Goal: Task Accomplishment & Management: Manage account settings

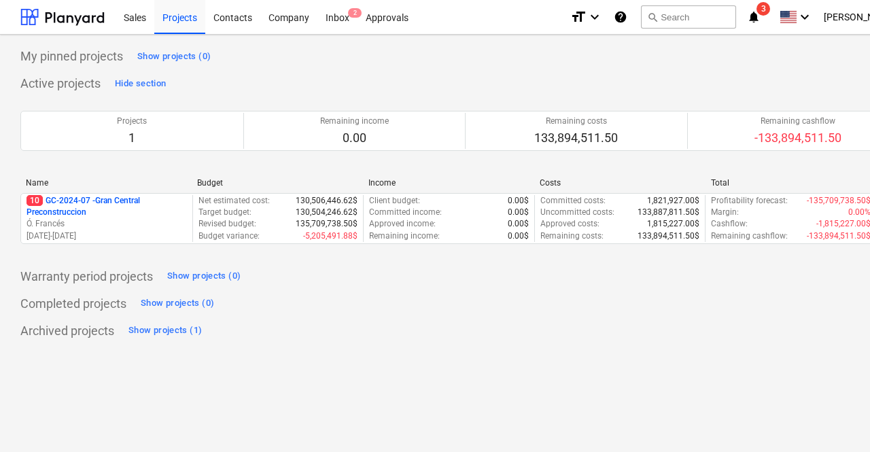
scroll to position [0, 60]
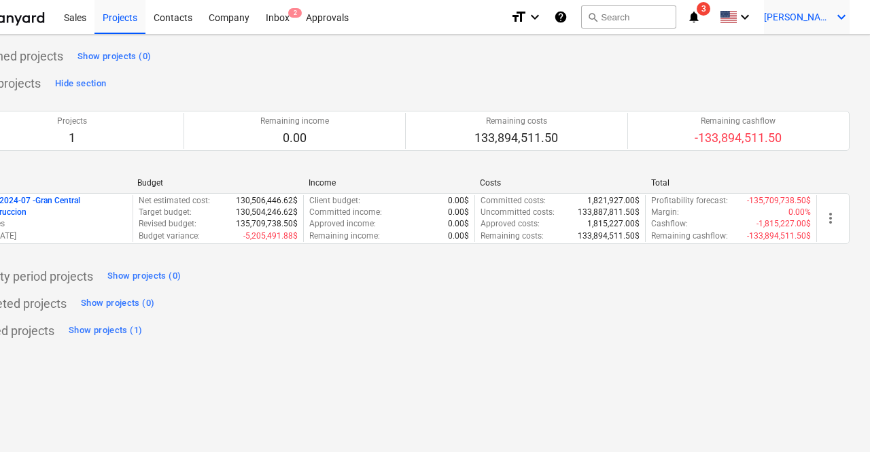
click at [829, 22] on span "[PERSON_NAME]" at bounding box center [798, 17] width 68 height 11
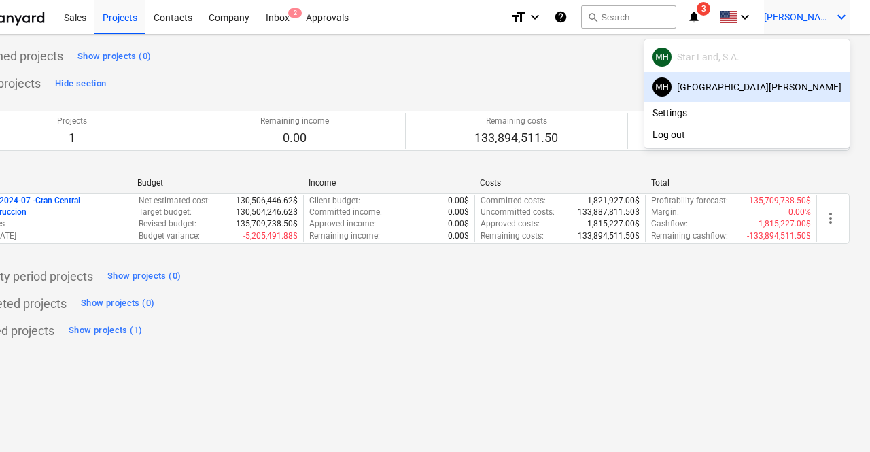
scroll to position [0, 0]
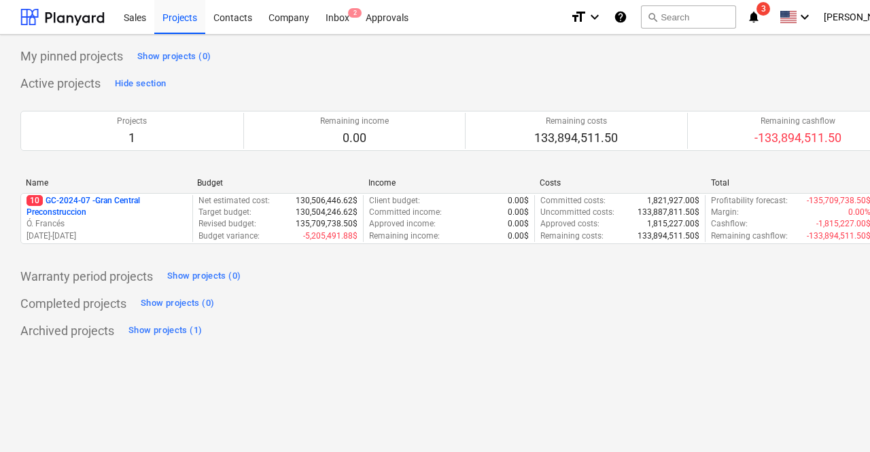
scroll to position [0, 60]
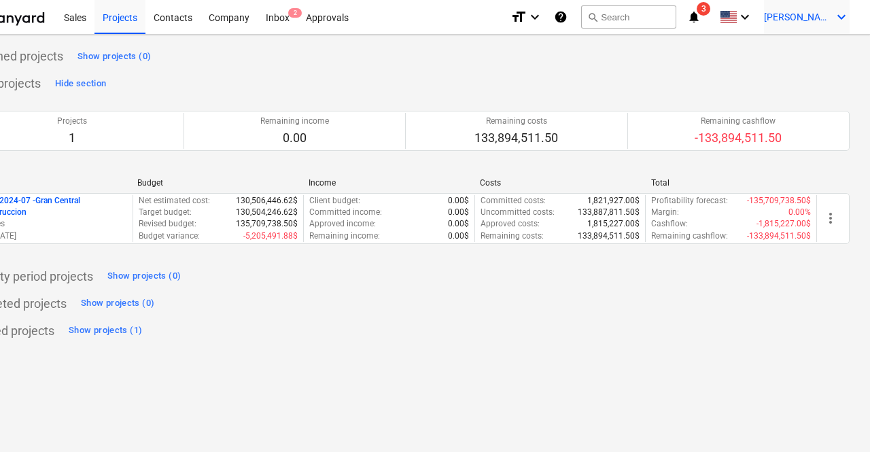
click at [833, 13] on div "[PERSON_NAME] keyboard_arrow_down" at bounding box center [807, 17] width 86 height 34
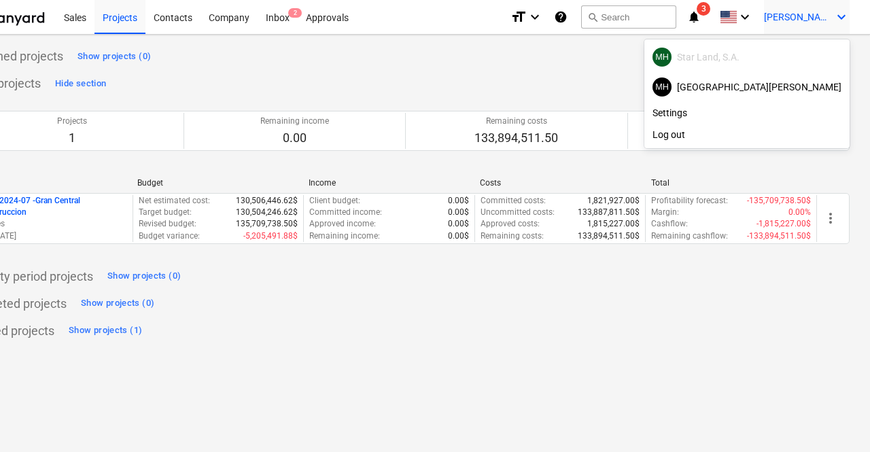
click at [833, 13] on div at bounding box center [435, 226] width 870 height 452
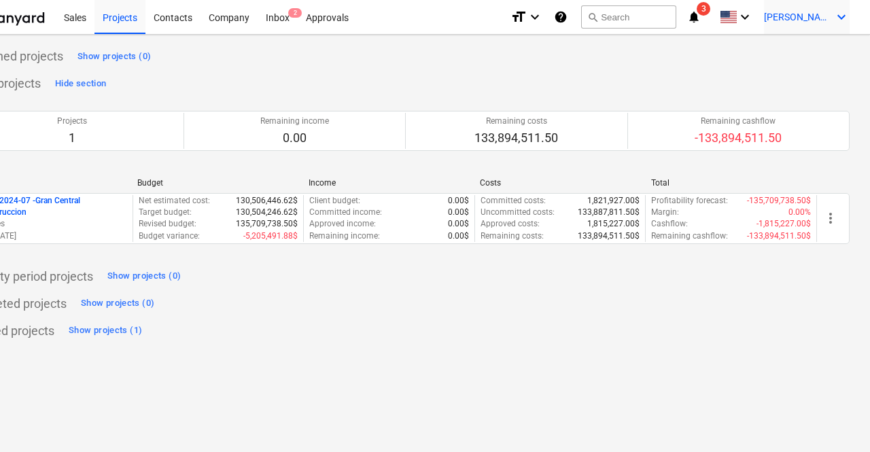
click at [839, 16] on icon "keyboard_arrow_down" at bounding box center [841, 17] width 16 height 16
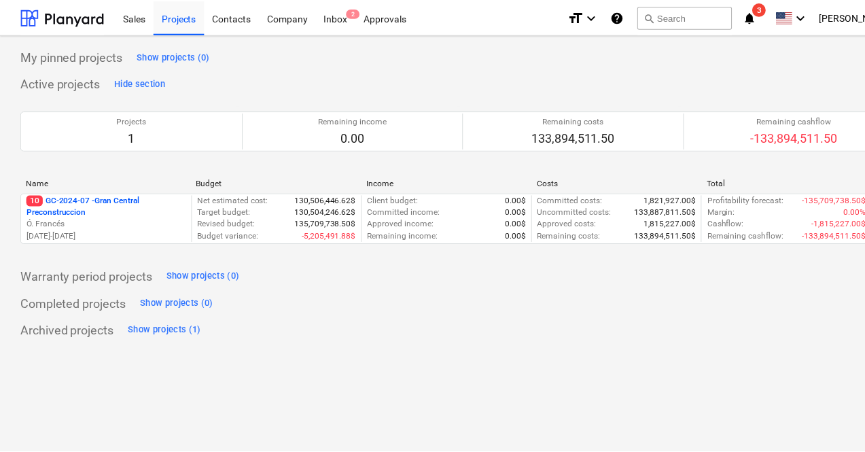
scroll to position [0, 60]
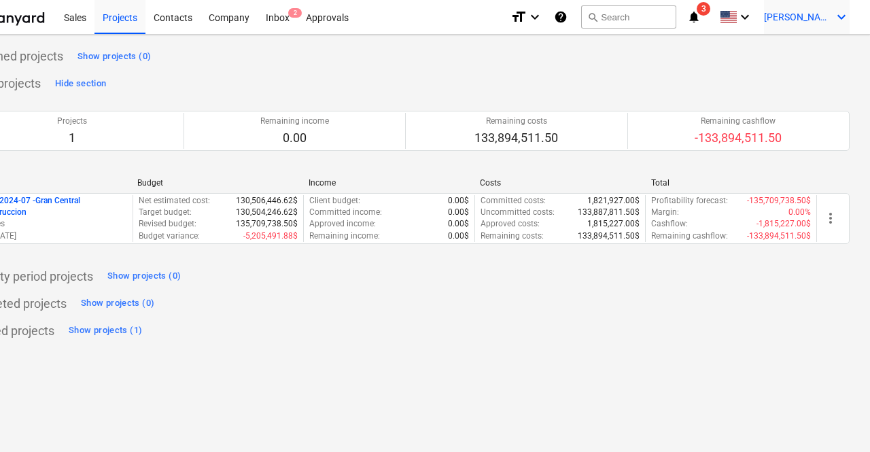
click at [835, 23] on icon "keyboard_arrow_down" at bounding box center [841, 17] width 16 height 16
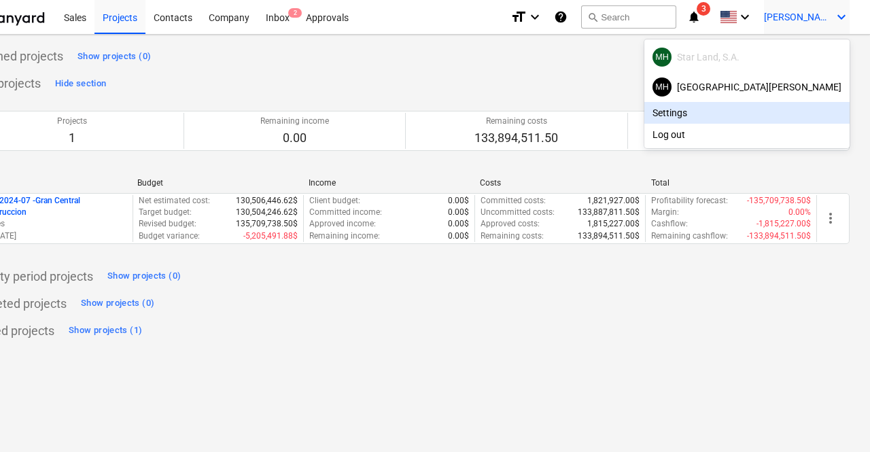
click at [769, 106] on div "Settings" at bounding box center [746, 113] width 205 height 22
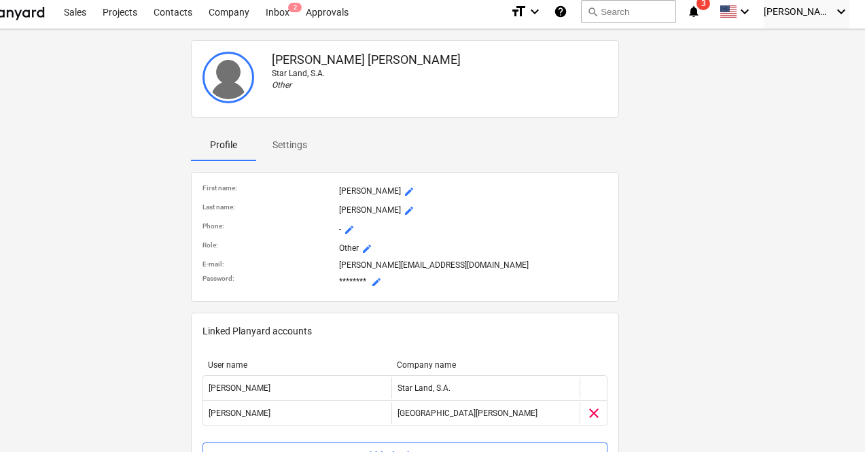
scroll to position [0, 60]
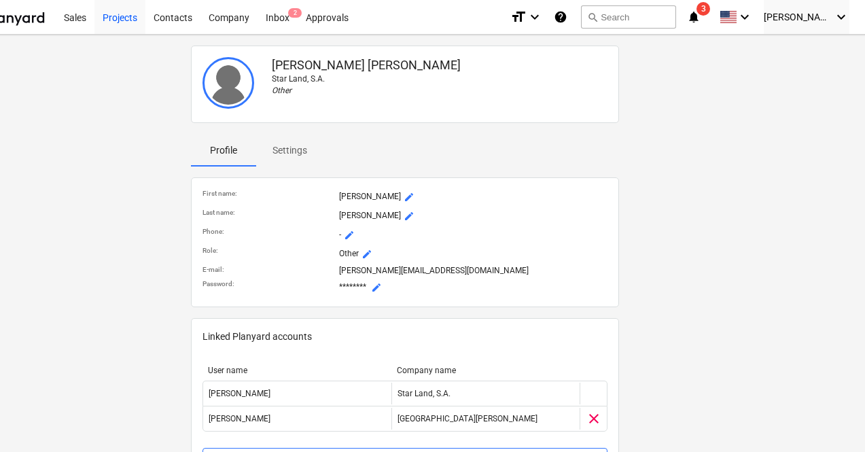
click at [120, 26] on div "Projects" at bounding box center [119, 16] width 51 height 35
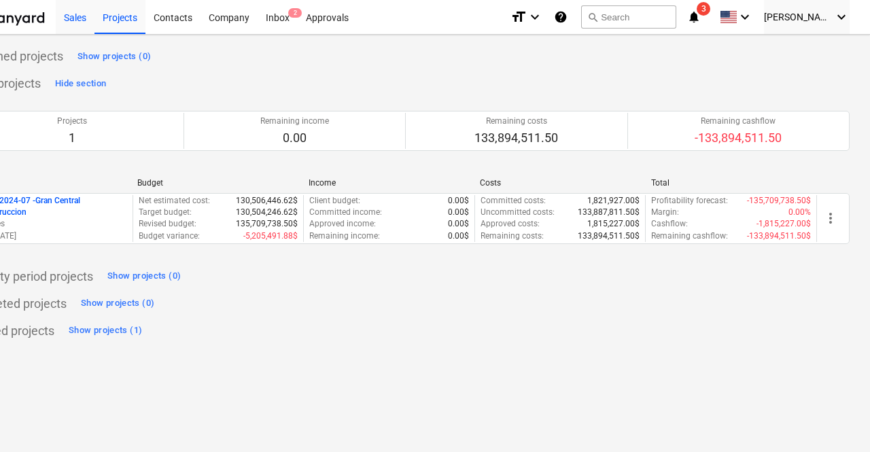
click at [79, 25] on div "Sales" at bounding box center [75, 16] width 39 height 35
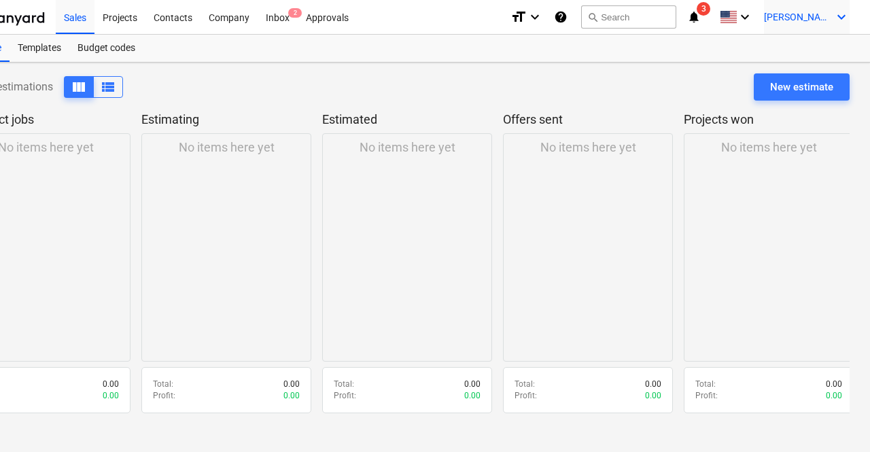
click at [826, 23] on div "[PERSON_NAME] keyboard_arrow_down" at bounding box center [807, 17] width 86 height 34
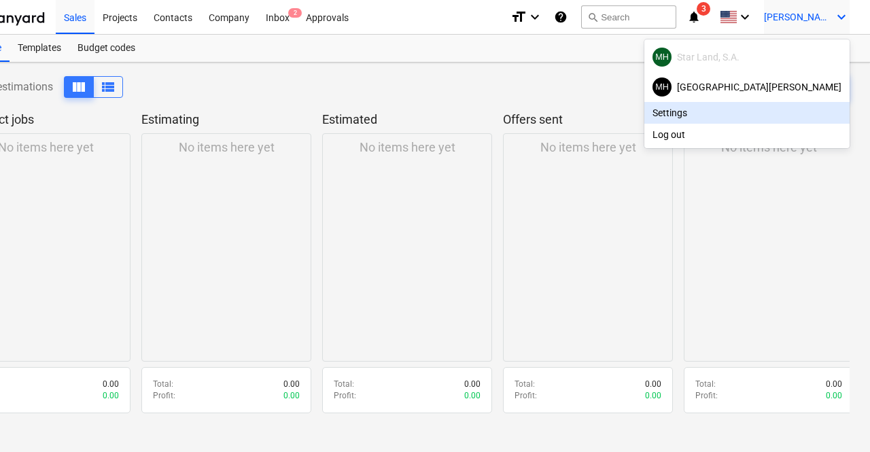
click at [778, 116] on div "Settings" at bounding box center [746, 113] width 205 height 22
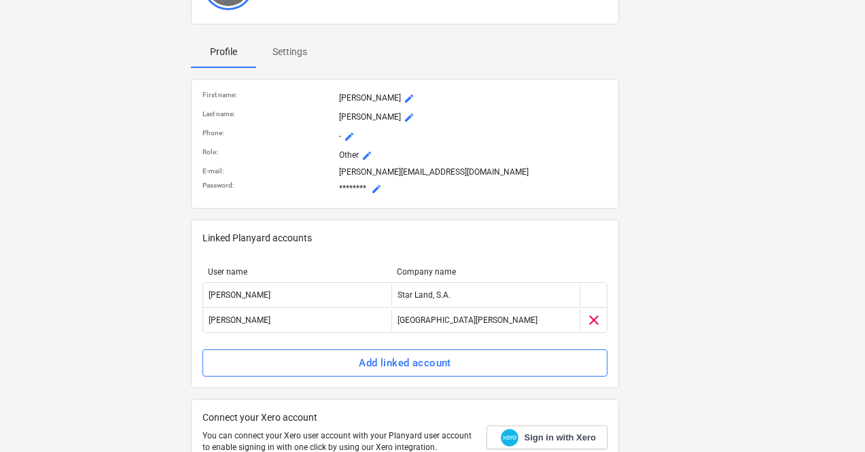
scroll to position [101, 60]
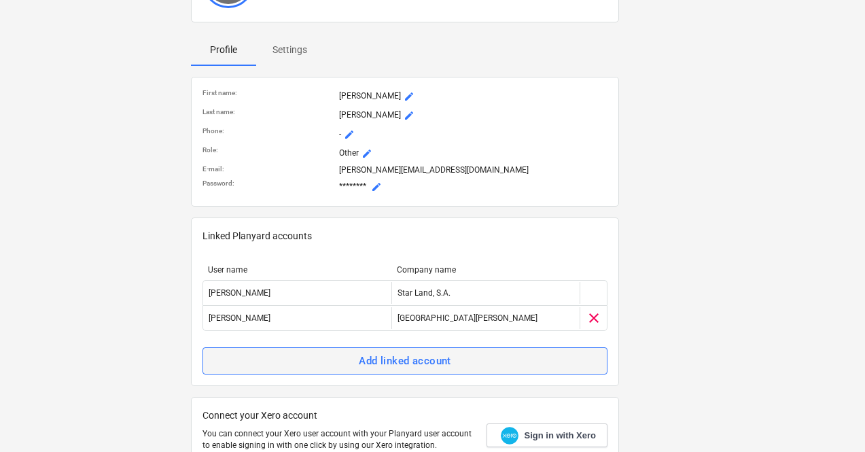
click at [385, 360] on div "Add linked account" at bounding box center [405, 361] width 92 height 18
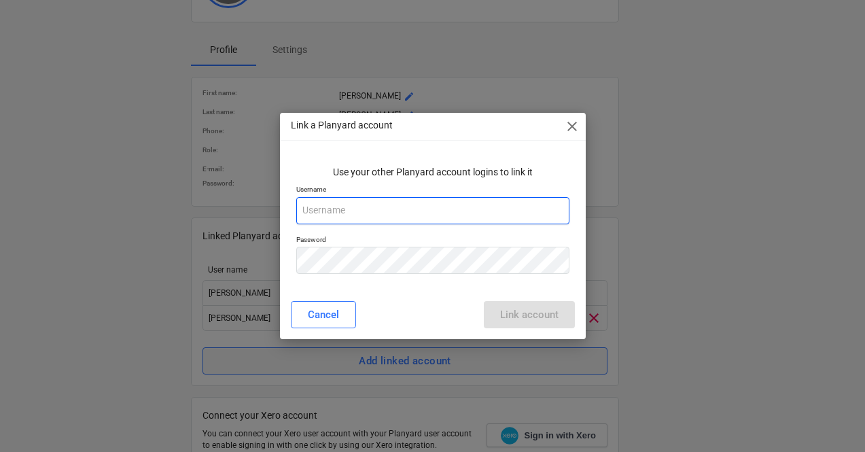
type input "[PERSON_NAME][EMAIL_ADDRESS][DOMAIN_NAME]"
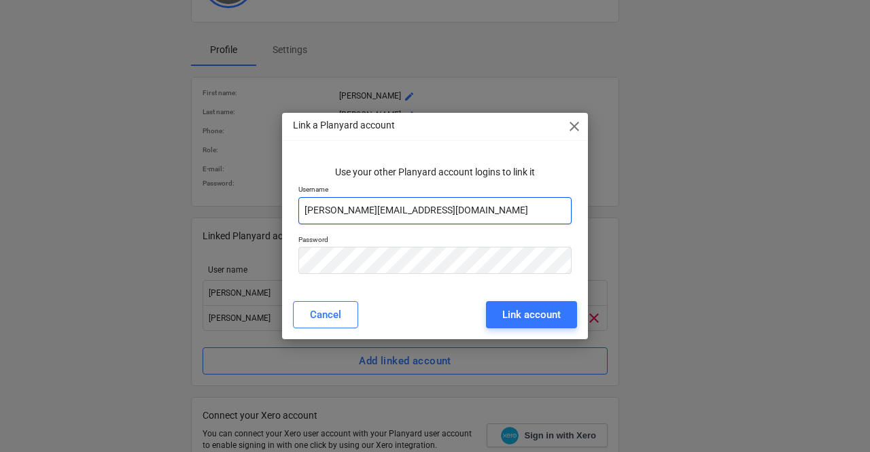
drag, startPoint x: 497, startPoint y: 209, endPoint x: 301, endPoint y: 215, distance: 195.9
click at [301, 215] on input "[PERSON_NAME][EMAIL_ADDRESS][DOMAIN_NAME]" at bounding box center [434, 210] width 273 height 27
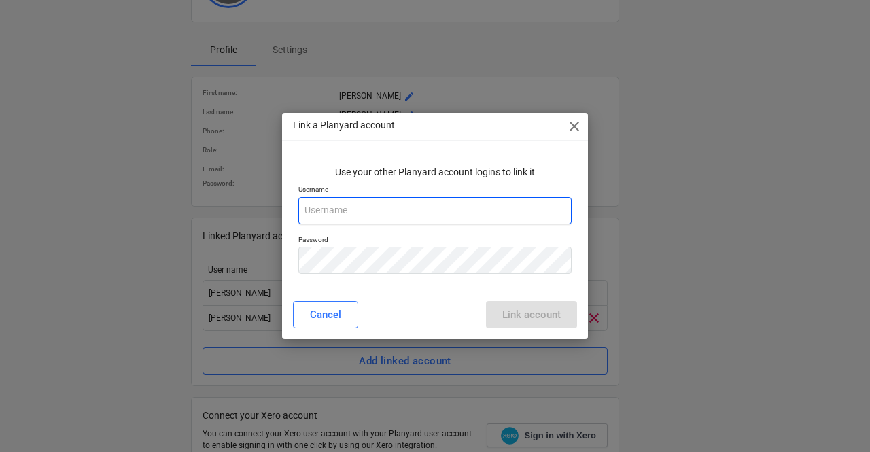
paste input "[PERSON_NAME][EMAIL_ADDRESS][DOMAIN_NAME]"
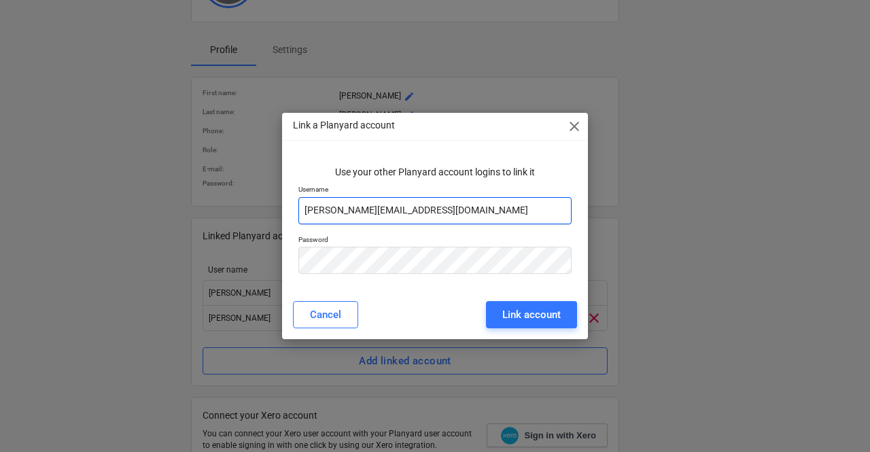
type input "[PERSON_NAME][EMAIL_ADDRESS][DOMAIN_NAME]"
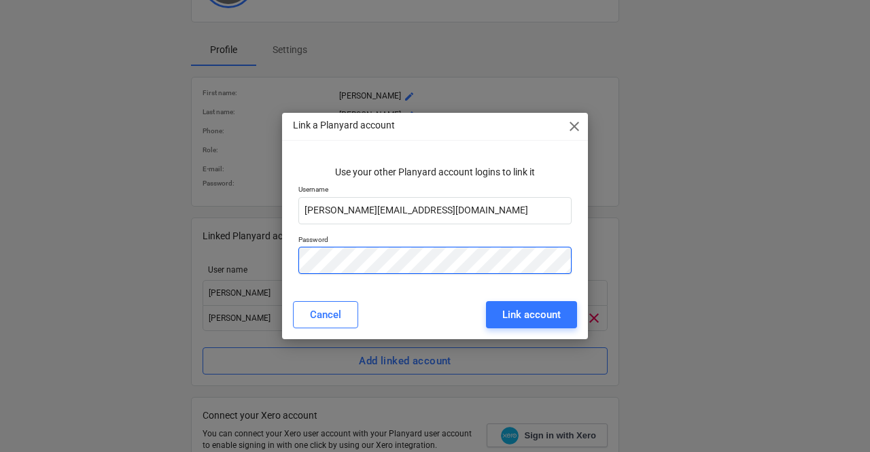
click at [275, 258] on div "Link a Planyard account close Use your other Planyard account logins to link it…" at bounding box center [435, 226] width 870 height 452
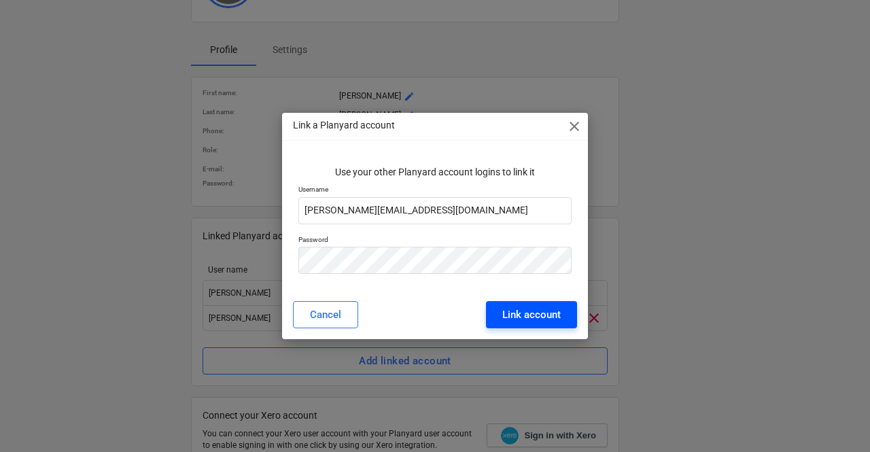
click at [565, 315] on button "Link account" at bounding box center [531, 314] width 91 height 27
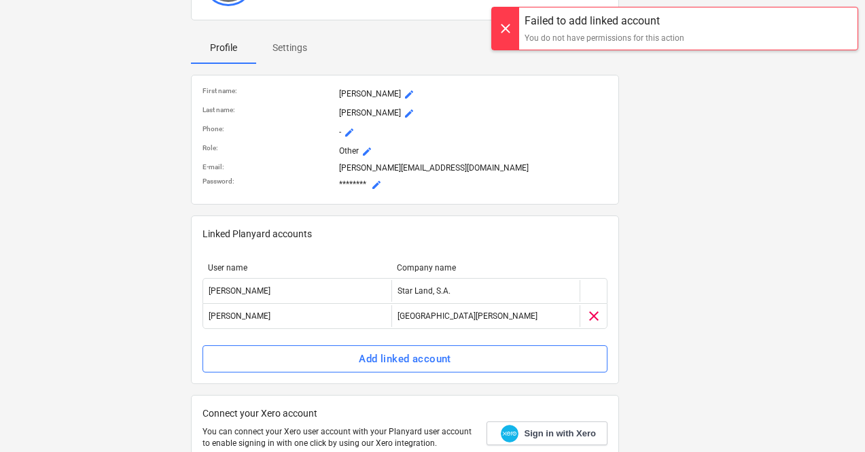
scroll to position [103, 60]
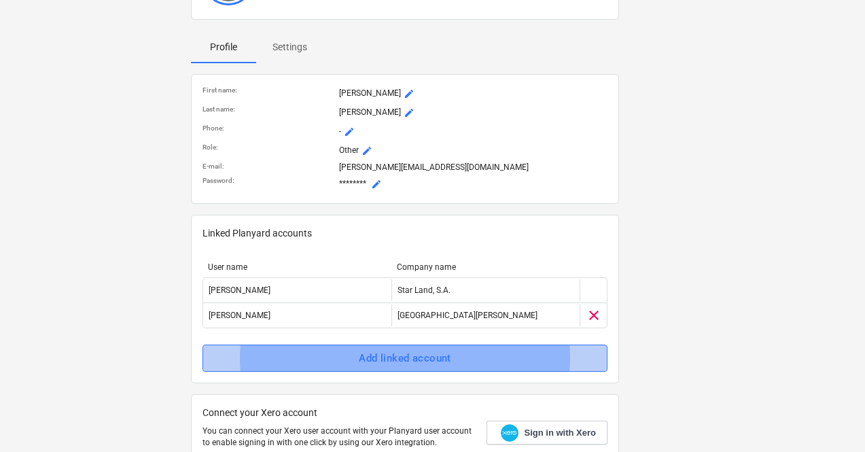
click at [355, 353] on span "Add linked account" at bounding box center [404, 358] width 375 height 18
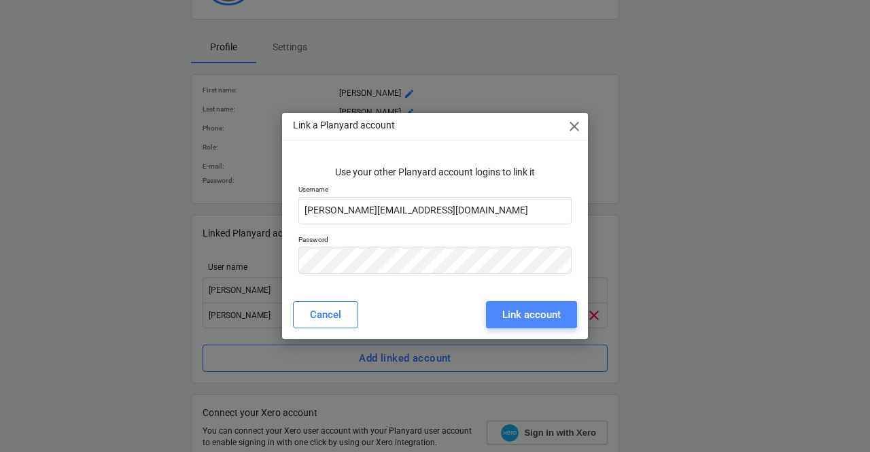
click at [528, 311] on div "Link account" at bounding box center [531, 315] width 58 height 18
